Goal: Task Accomplishment & Management: Complete application form

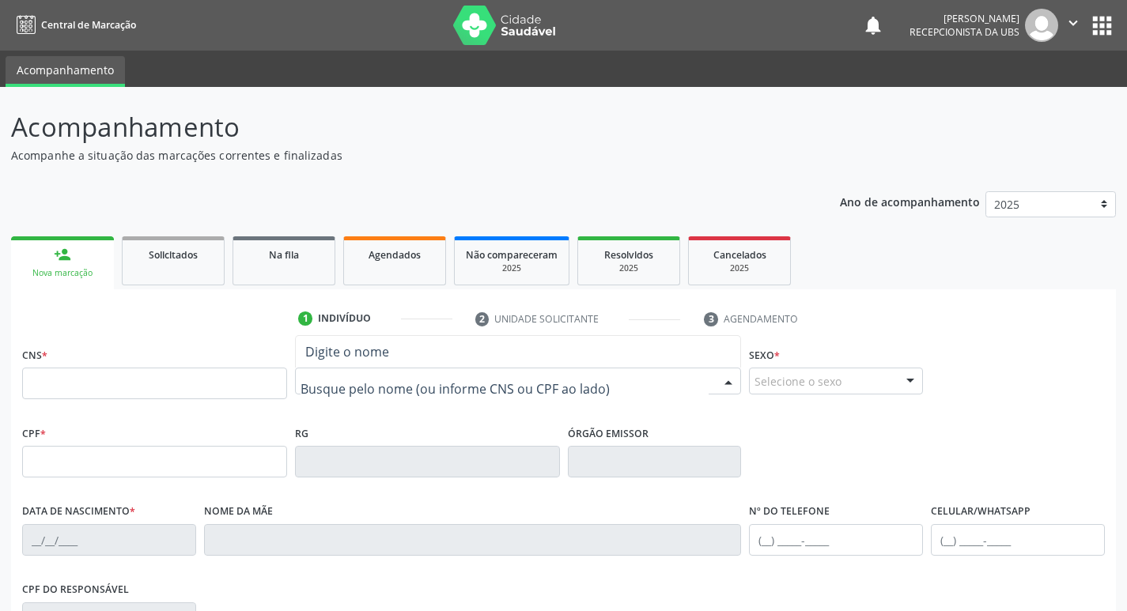
click at [646, 385] on div at bounding box center [518, 381] width 447 height 27
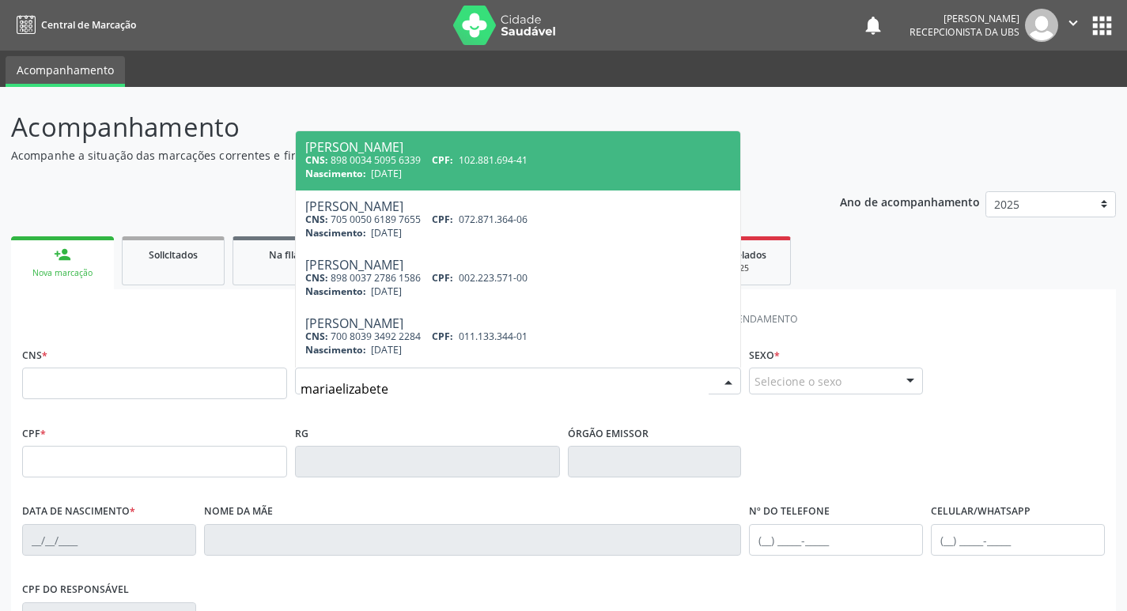
type input "[PERSON_NAME]"
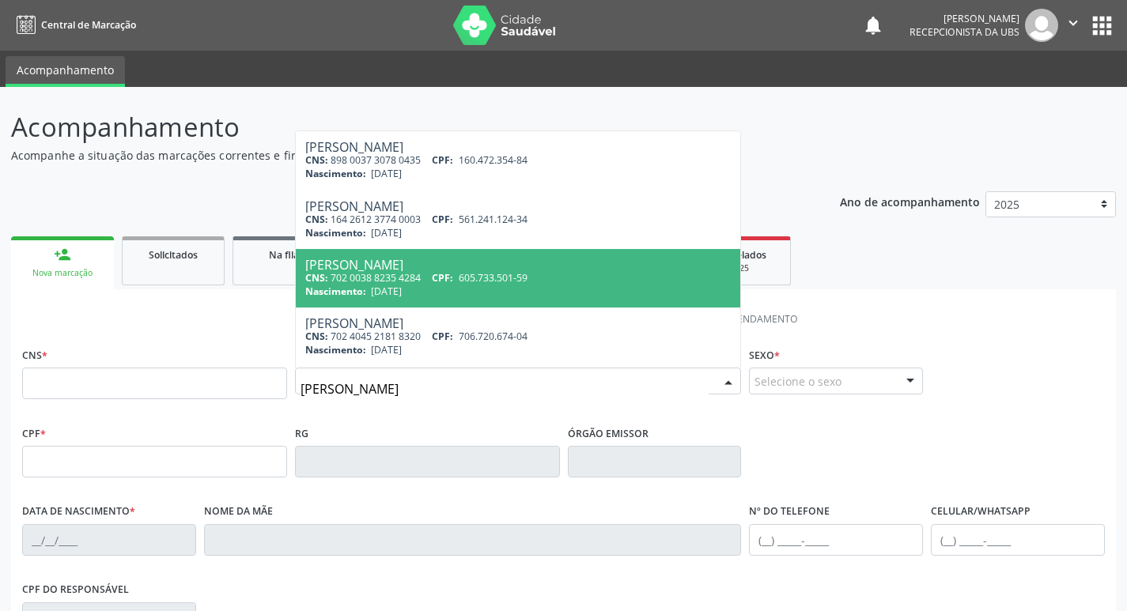
click at [402, 289] on span "[DATE]" at bounding box center [386, 291] width 31 height 13
type input "702 0038 8235 4284"
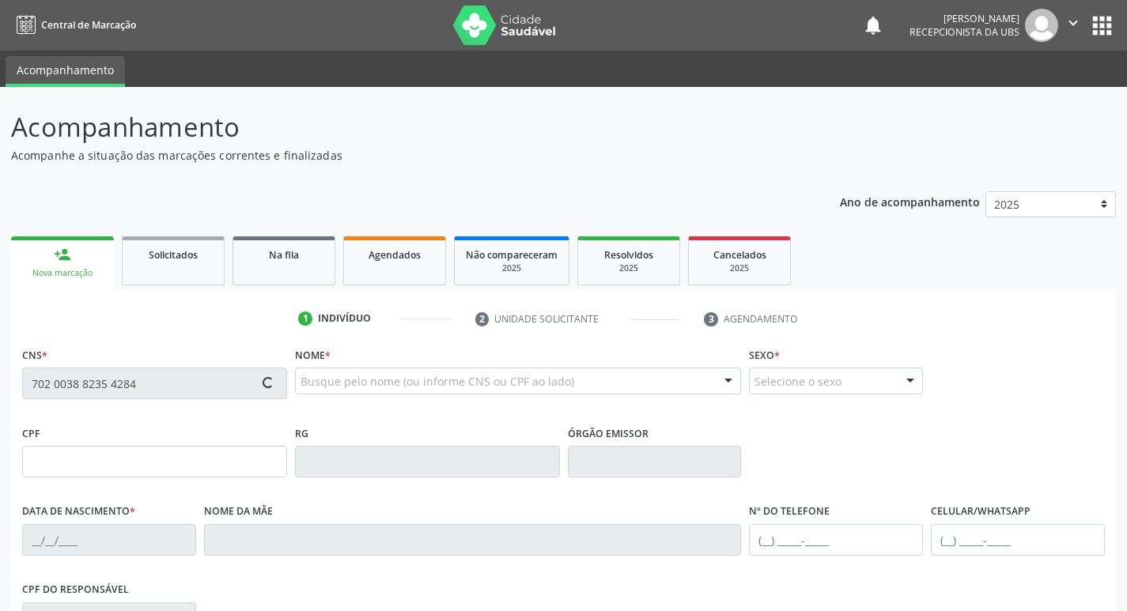
type input "605.733.501-59"
type input "[DATE]"
type input "Ines Belarmina [PERSON_NAME]"
type input "[PHONE_NUMBER]"
type input "361"
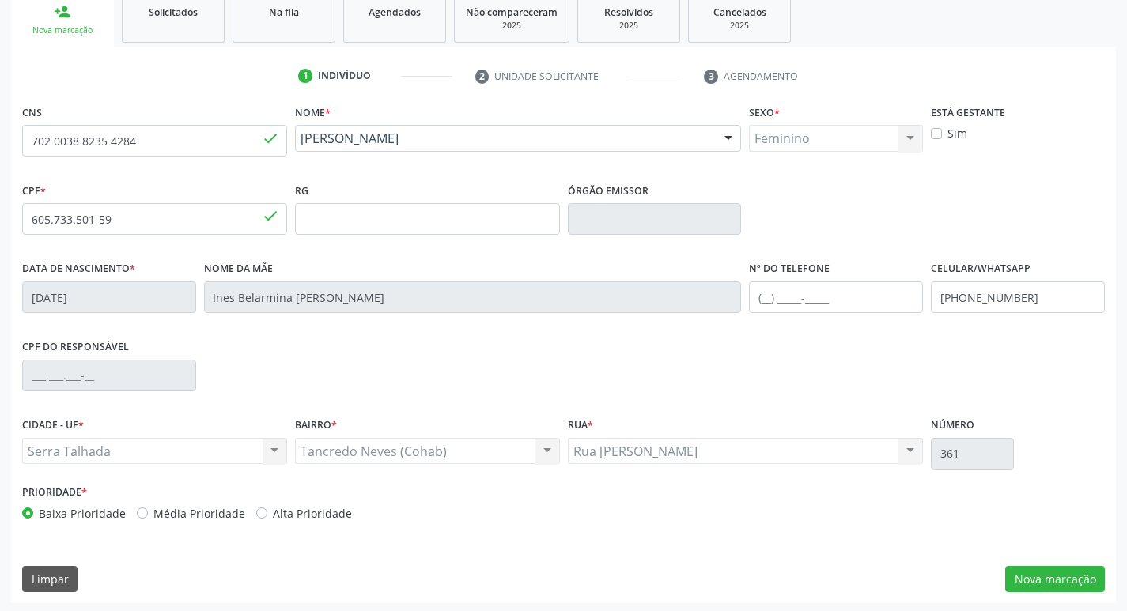
scroll to position [246, 0]
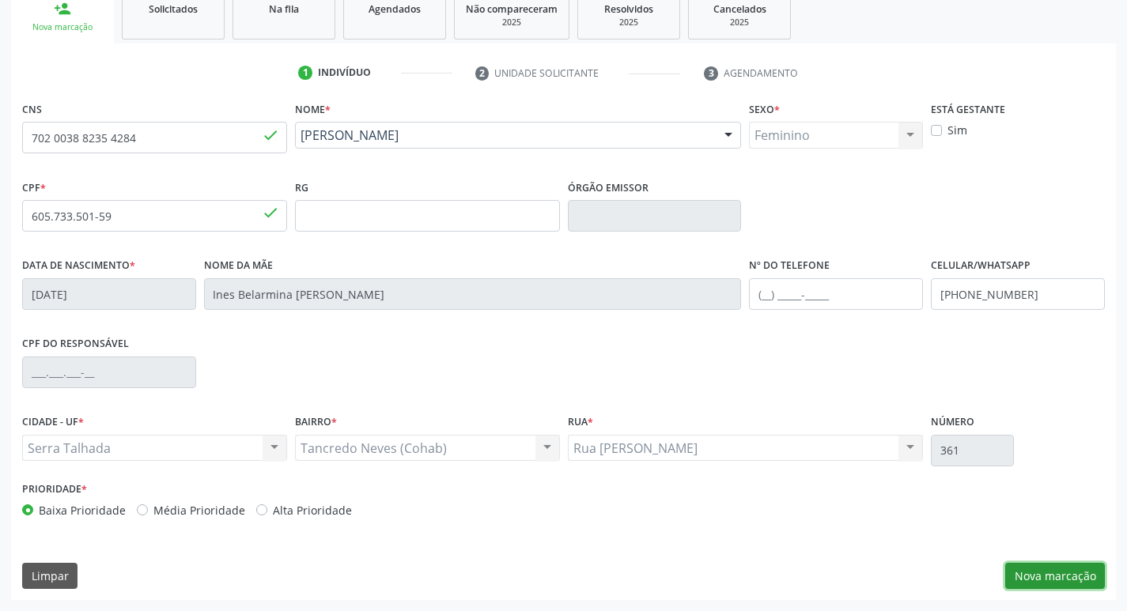
click at [1025, 574] on button "Nova marcação" at bounding box center [1055, 576] width 100 height 27
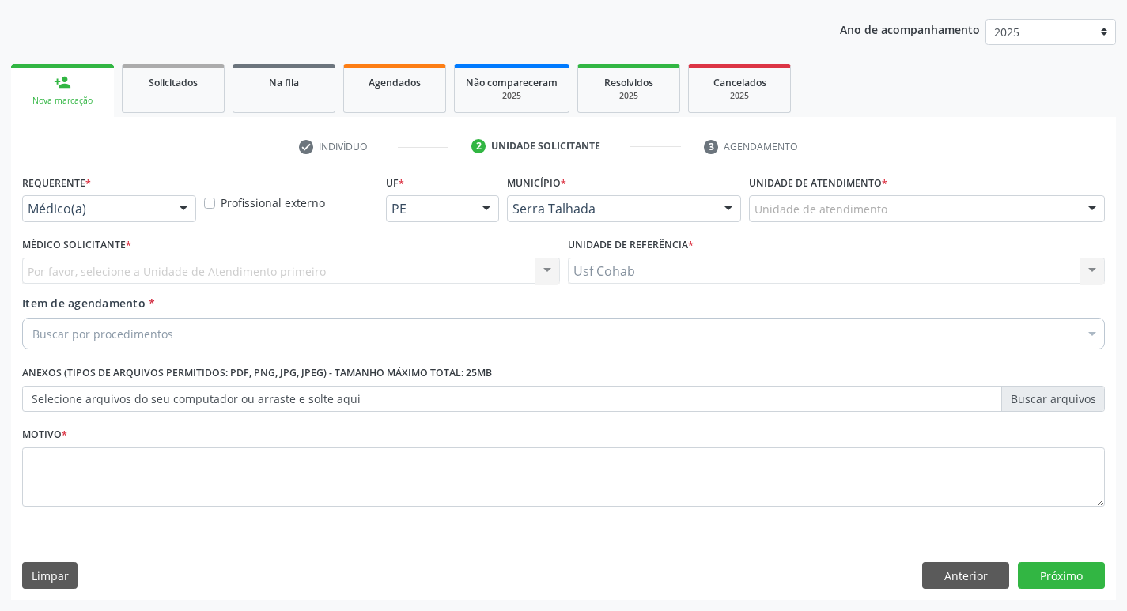
scroll to position [172, 0]
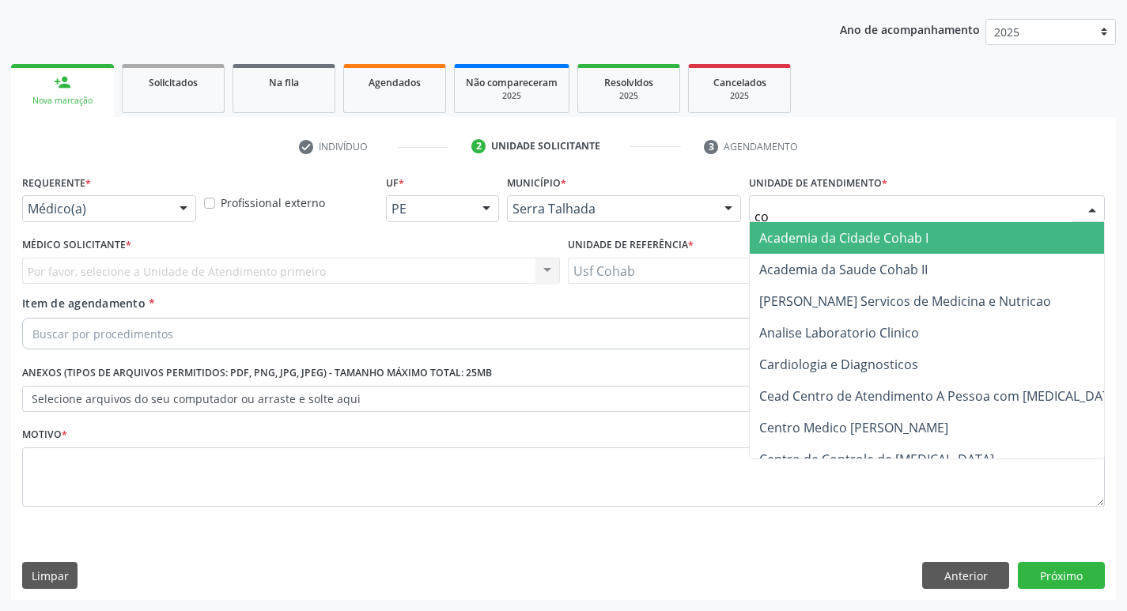
type input "coh"
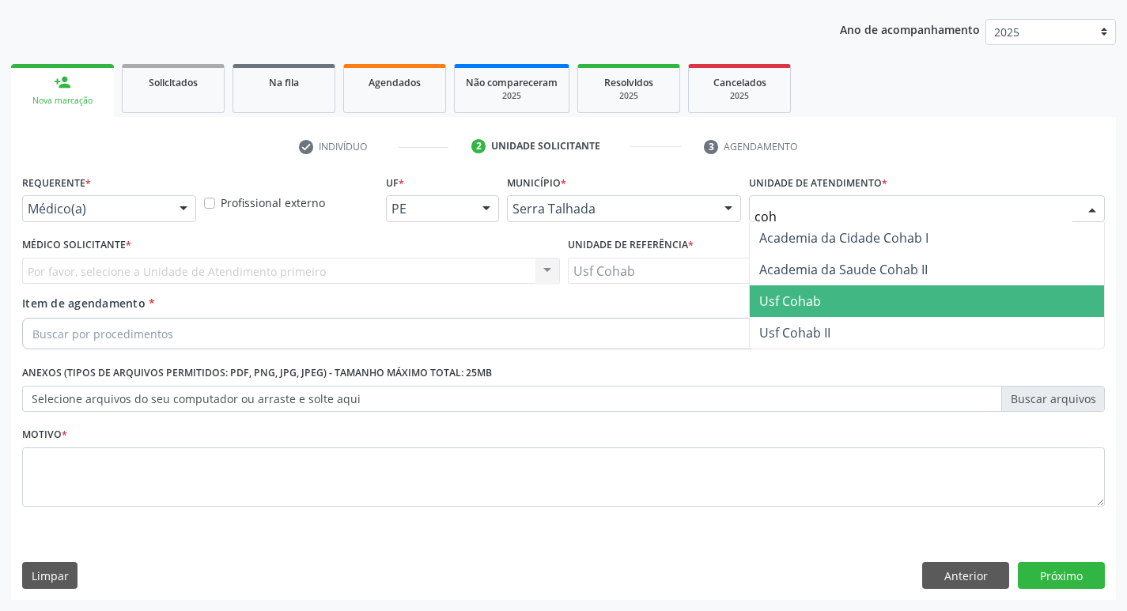
click at [757, 300] on span "Usf Cohab" at bounding box center [927, 301] width 354 height 32
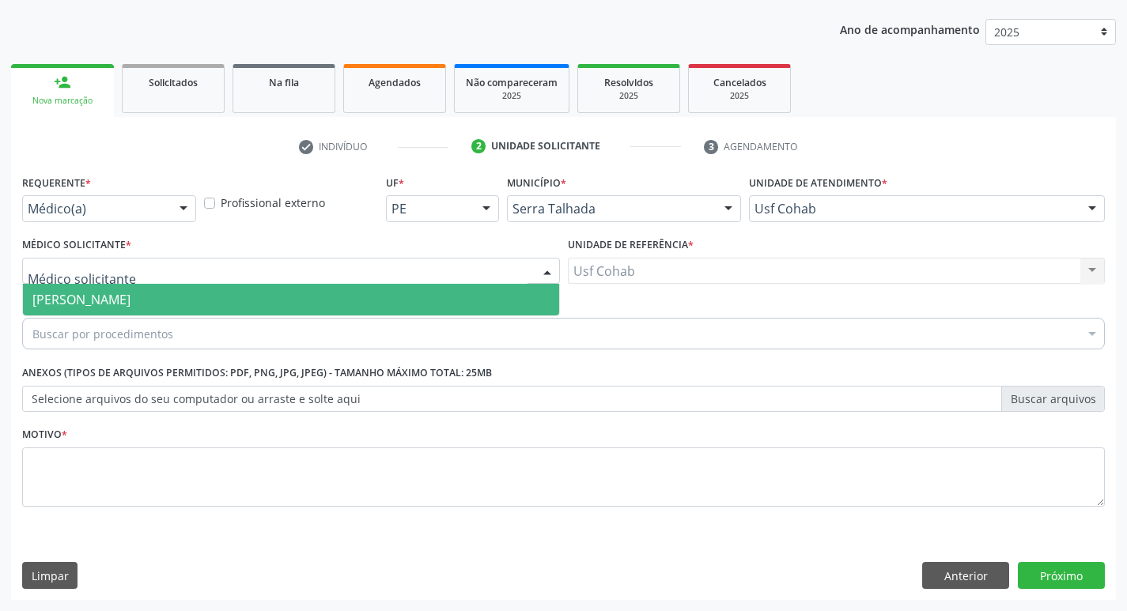
click at [551, 272] on div at bounding box center [547, 272] width 24 height 27
click at [469, 293] on span "[PERSON_NAME]" at bounding box center [291, 300] width 536 height 32
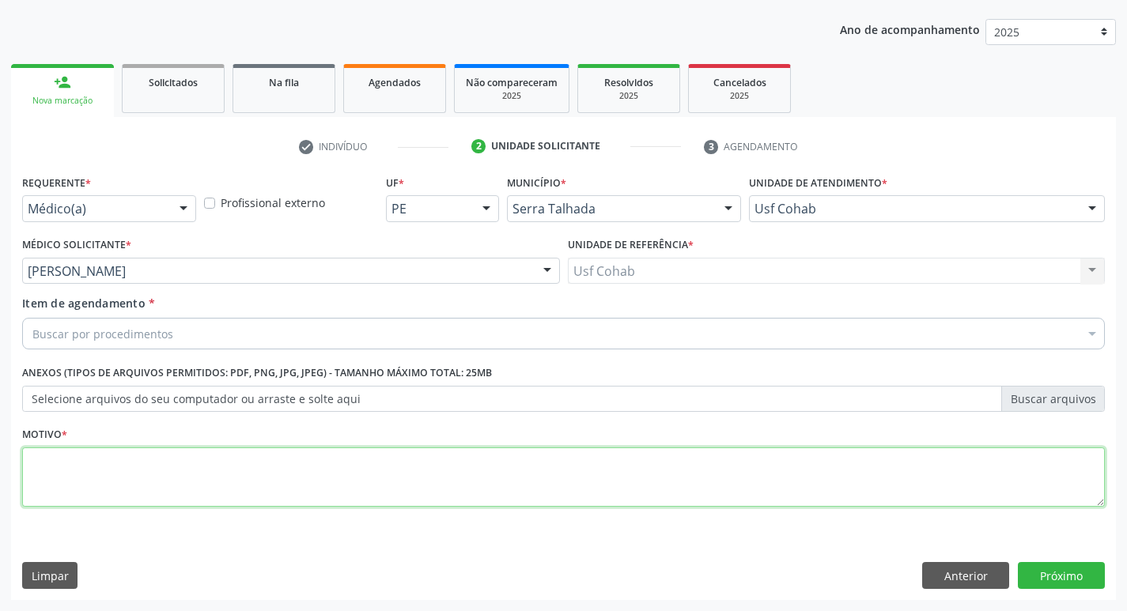
click at [395, 472] on textarea at bounding box center [563, 477] width 1082 height 60
type textarea "-"
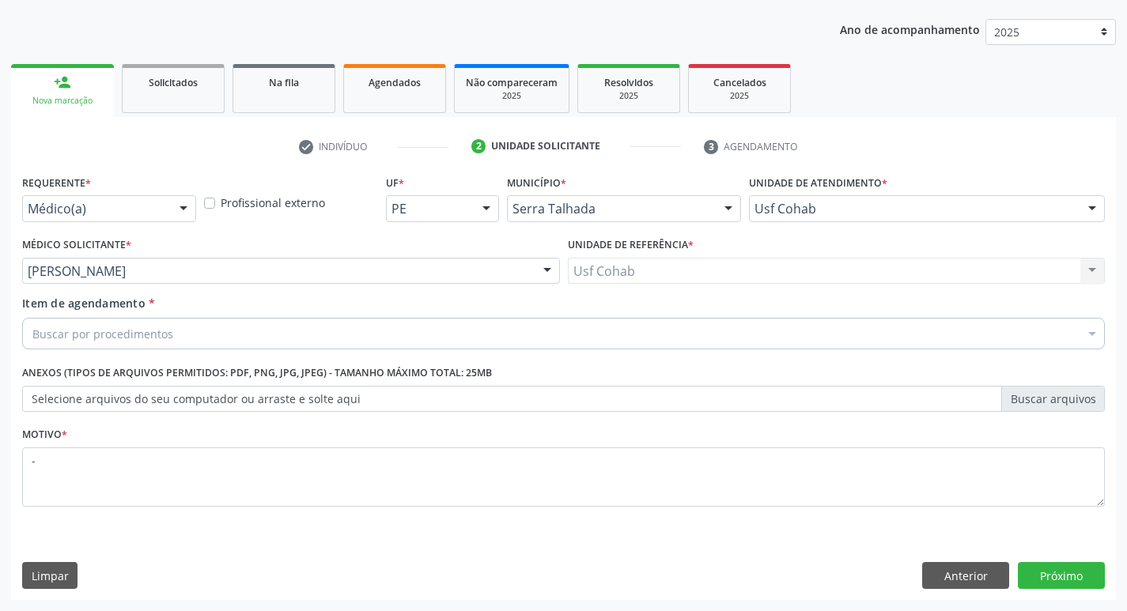
click at [369, 342] on div "Buscar por procedimentos" at bounding box center [563, 334] width 1082 height 32
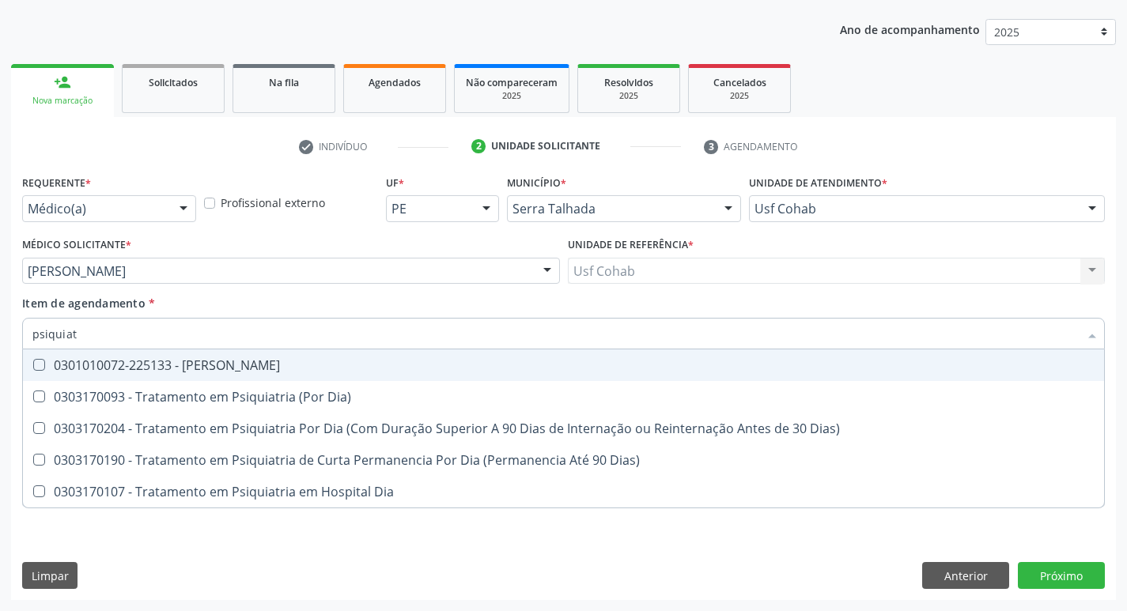
type input "psiquiatr"
click at [372, 364] on div "0301010072-225133 - [PERSON_NAME]" at bounding box center [563, 365] width 1062 height 13
checkbox Psiquiatra "true"
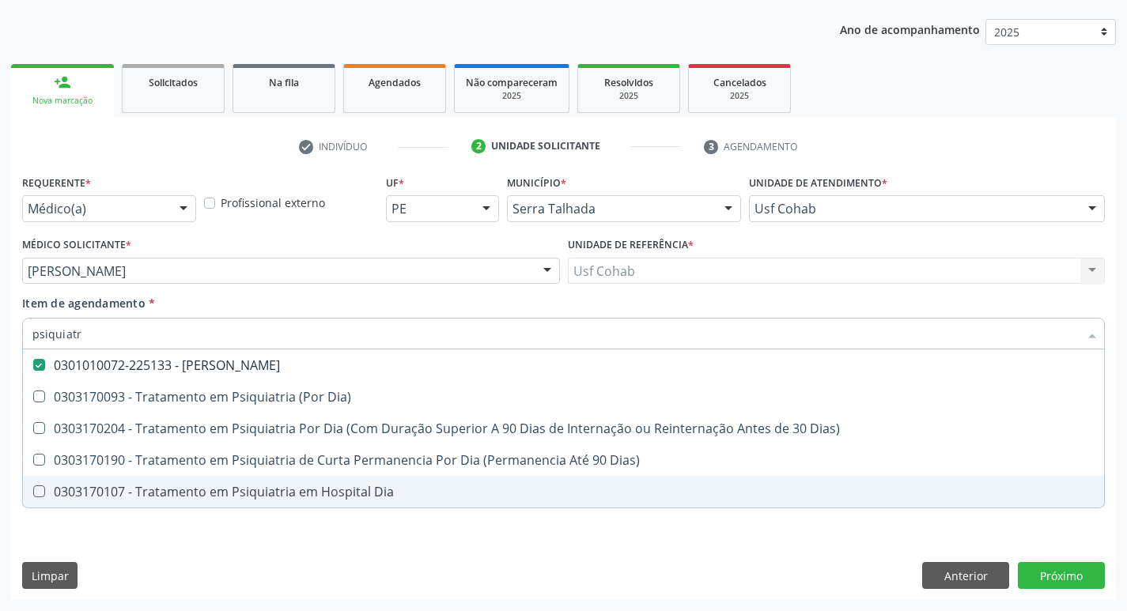
click at [644, 571] on div "Requerente * Médico(a) Médico(a) Enfermeiro(a) Paciente Nenhum resultado encont…" at bounding box center [563, 385] width 1105 height 429
checkbox Dia\) "true"
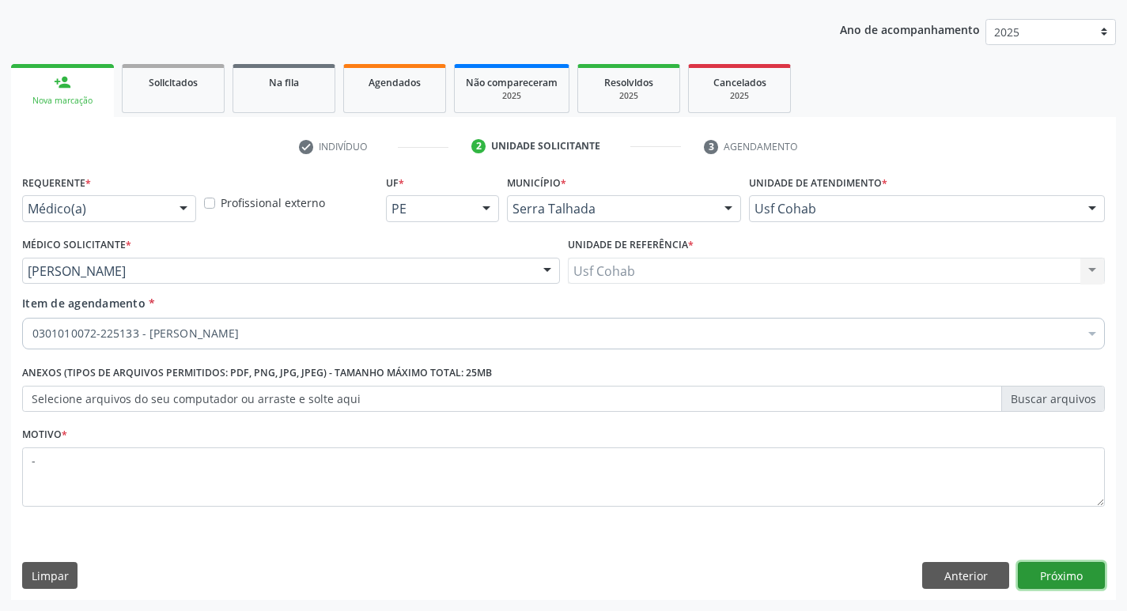
click at [1050, 573] on button "Próximo" at bounding box center [1061, 575] width 87 height 27
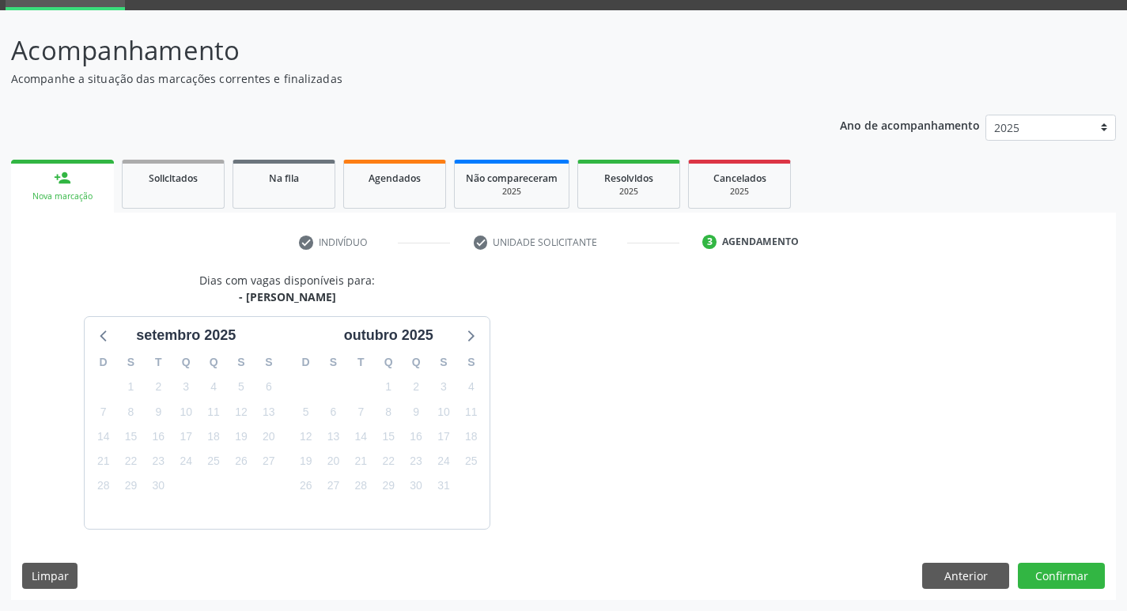
scroll to position [123, 0]
